Goal: Navigation & Orientation: Find specific page/section

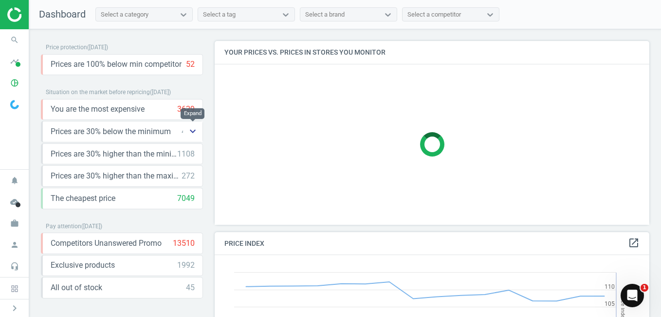
click at [196, 130] on icon "keyboard_arrow_down" at bounding box center [193, 131] width 12 height 12
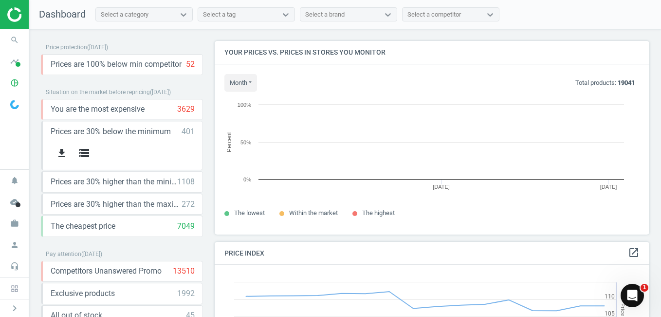
scroll to position [208, 443]
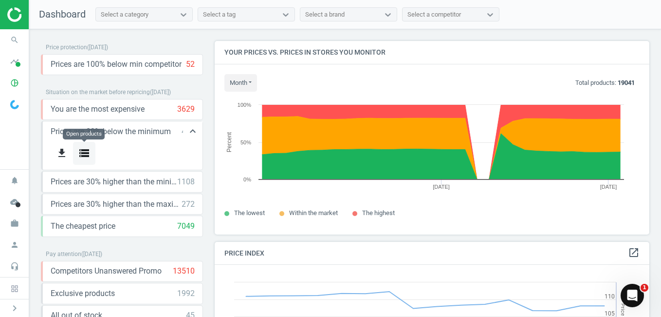
click at [85, 155] on icon "storage" at bounding box center [84, 153] width 12 height 12
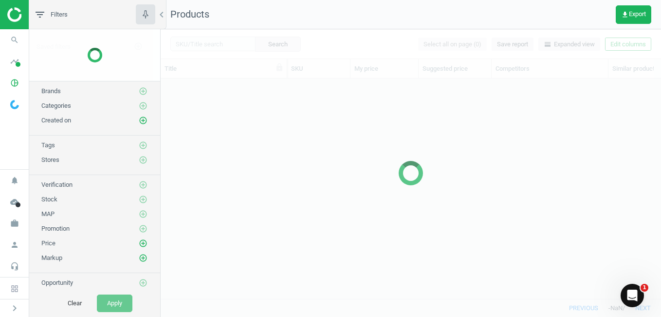
scroll to position [205, 493]
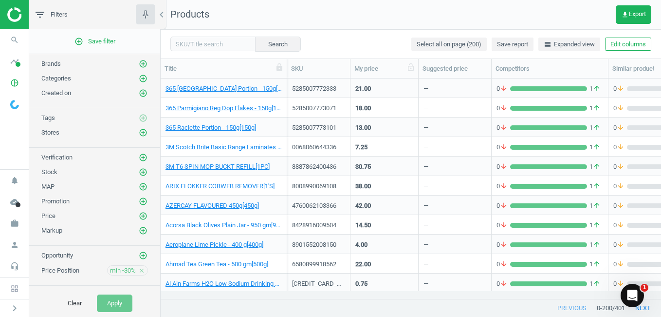
click at [382, 74] on div "My price" at bounding box center [385, 68] width 68 height 19
click at [367, 70] on div "My price" at bounding box center [385, 68] width 60 height 9
click at [17, 105] on img at bounding box center [14, 104] width 9 height 9
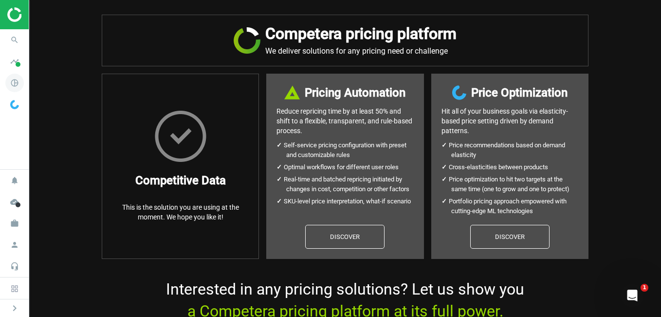
click at [17, 81] on icon "pie_chart_outlined" at bounding box center [14, 83] width 19 height 19
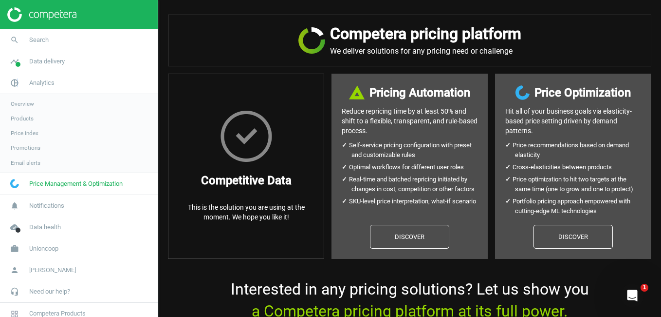
click at [31, 117] on span "Products" at bounding box center [22, 118] width 23 height 8
